Goal: Go to known website: Access a specific website the user already knows

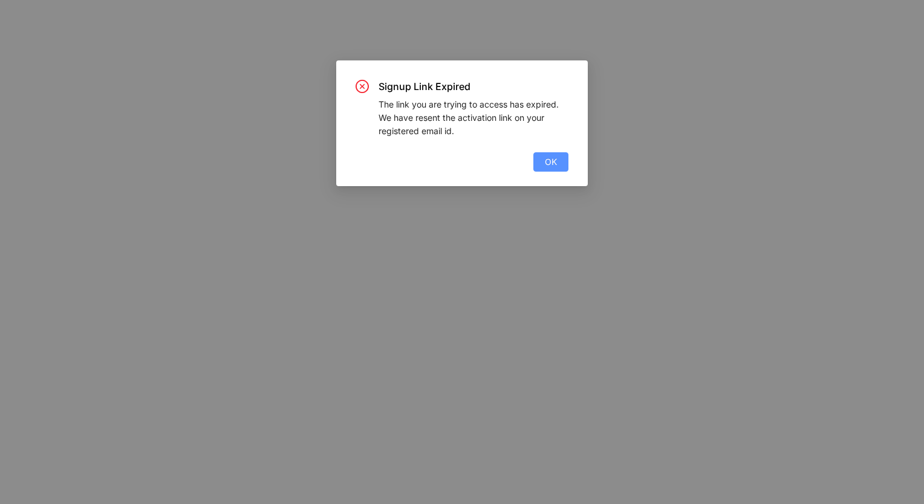
click at [540, 164] on button "OK" at bounding box center [550, 161] width 35 height 19
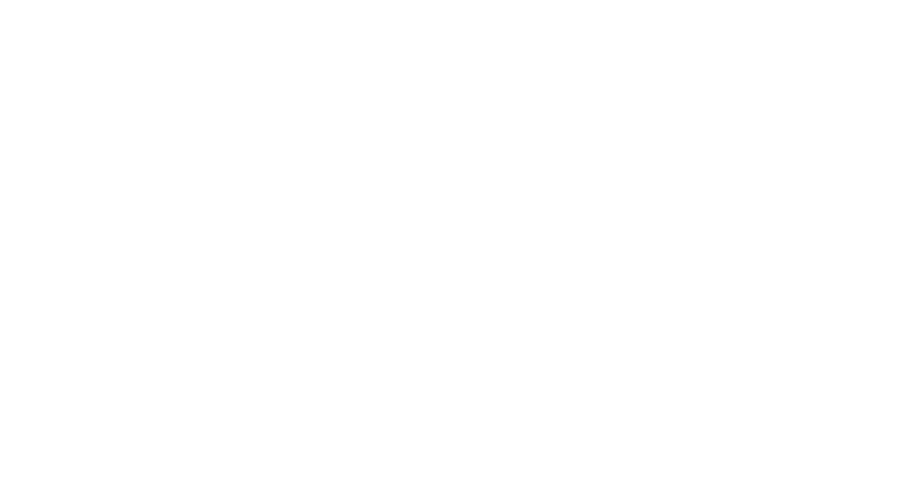
click at [424, 90] on main at bounding box center [462, 252] width 924 height 504
